Goal: Transaction & Acquisition: Subscribe to service/newsletter

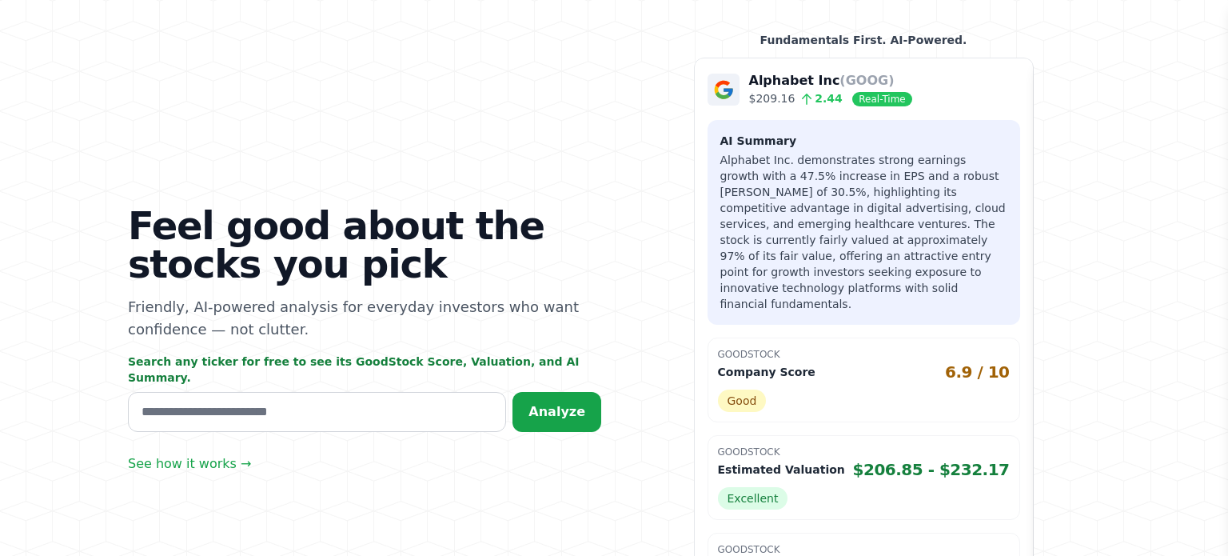
scroll to position [96, 0]
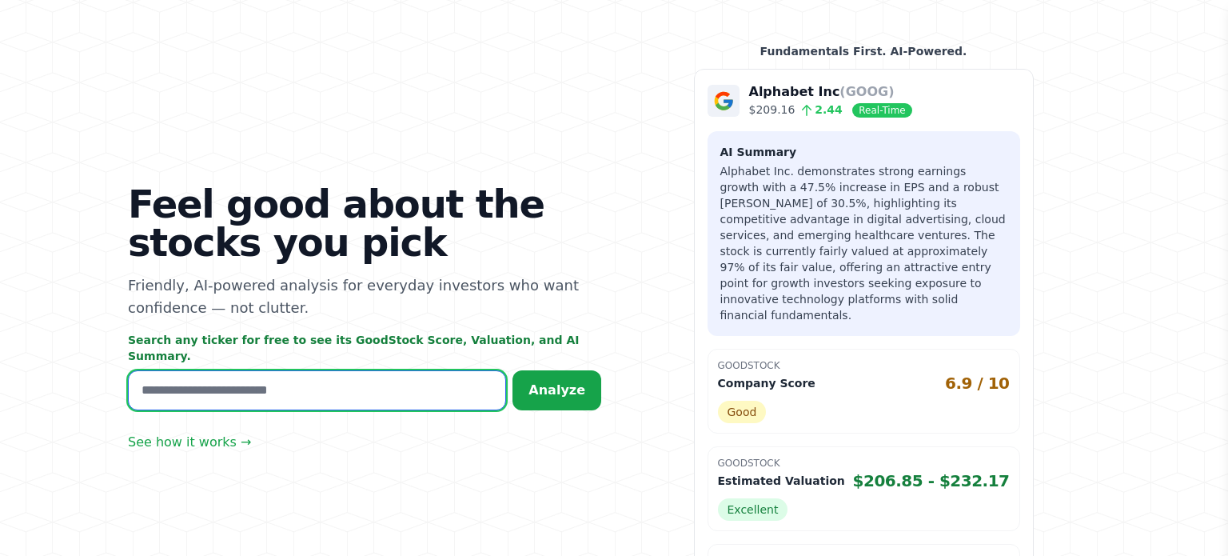
click at [319, 373] on input "text" at bounding box center [317, 390] width 378 height 40
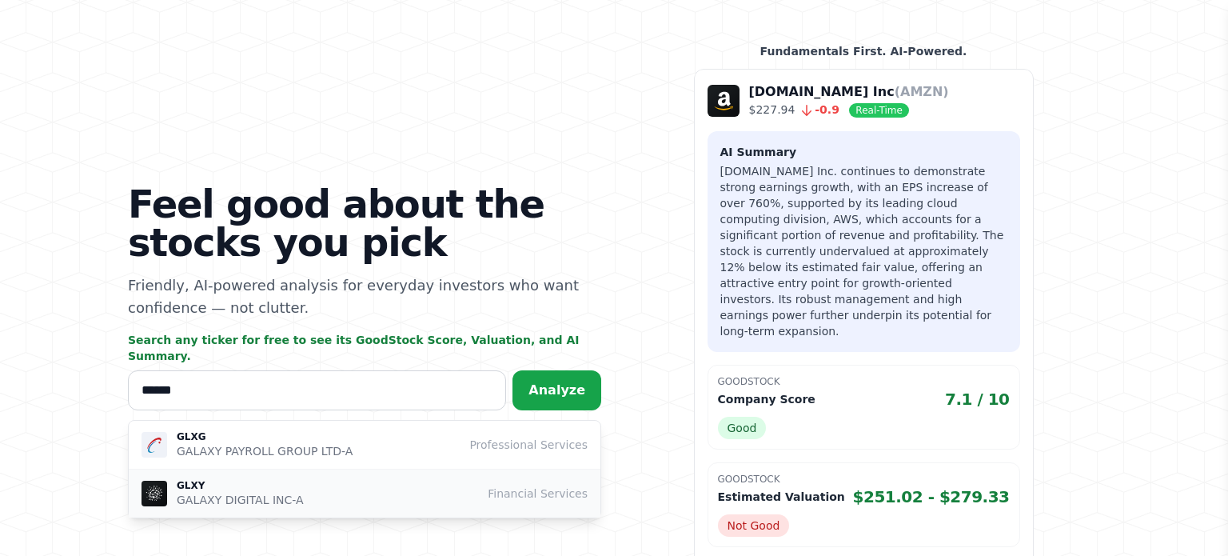
click at [371, 479] on div "GLXY GALAXY DIGITAL INC-A Financial Services" at bounding box center [364, 493] width 446 height 29
type input "****"
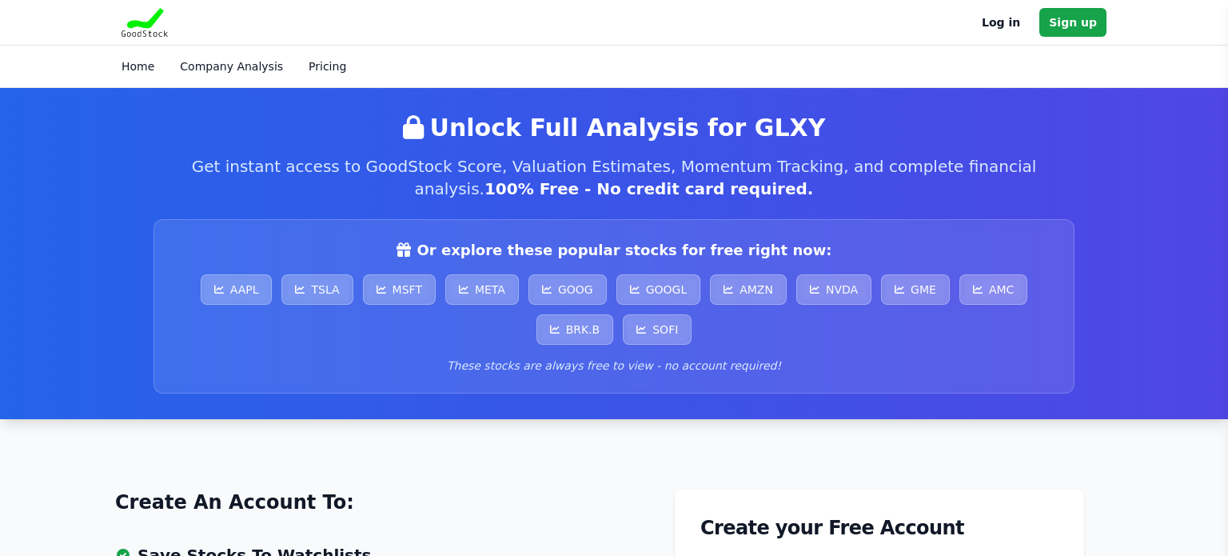
scroll to position [410, 0]
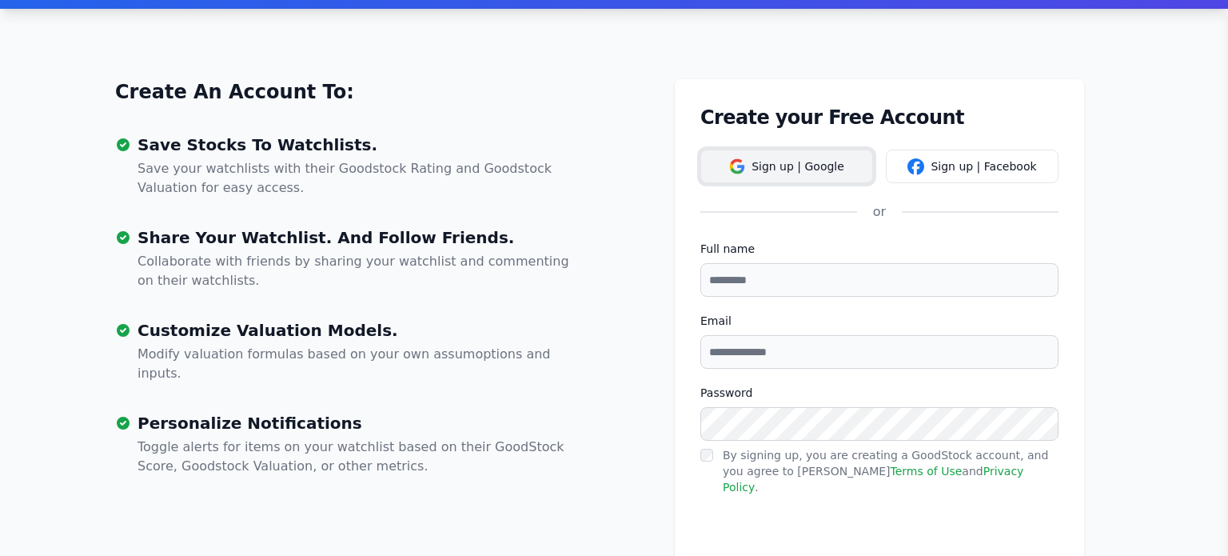
click at [828, 173] on button "Sign up | Google" at bounding box center [786, 166] width 173 height 34
